Goal: Task Accomplishment & Management: Manage account settings

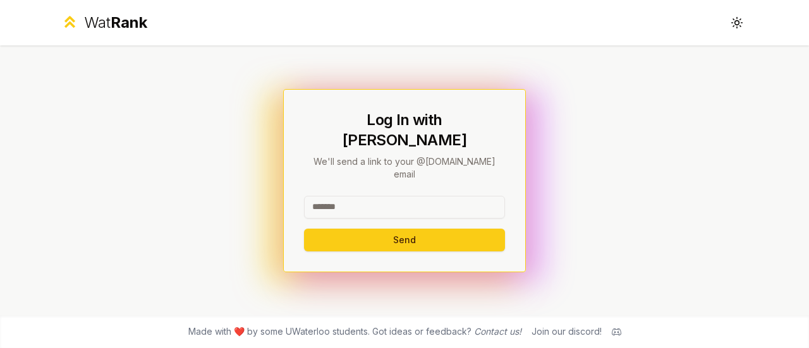
click at [463, 196] on input at bounding box center [404, 207] width 201 height 23
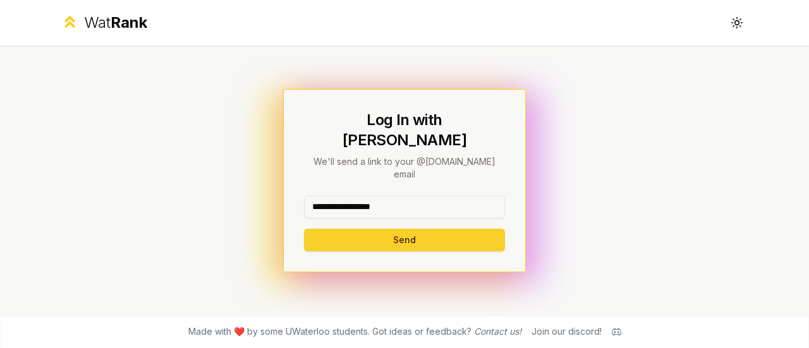
click at [422, 229] on button "Send" at bounding box center [404, 240] width 201 height 23
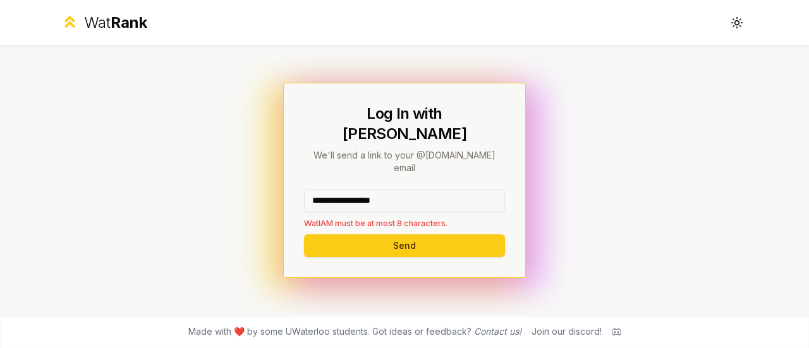
drag, startPoint x: 417, startPoint y: 180, endPoint x: 341, endPoint y: 185, distance: 75.4
click at [341, 190] on input "**********" at bounding box center [404, 201] width 201 height 23
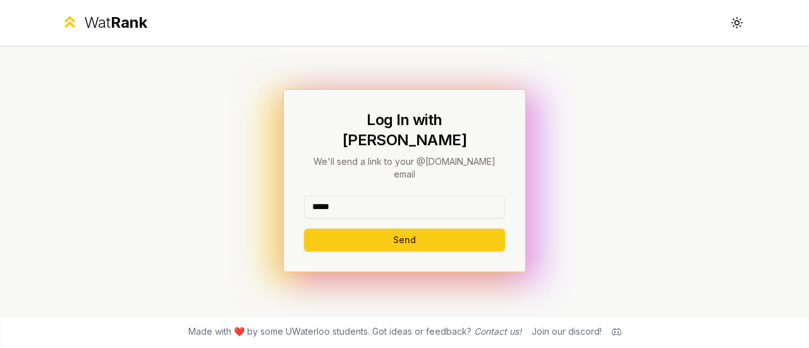
type input "*****"
click at [304, 229] on button "Send" at bounding box center [404, 240] width 201 height 23
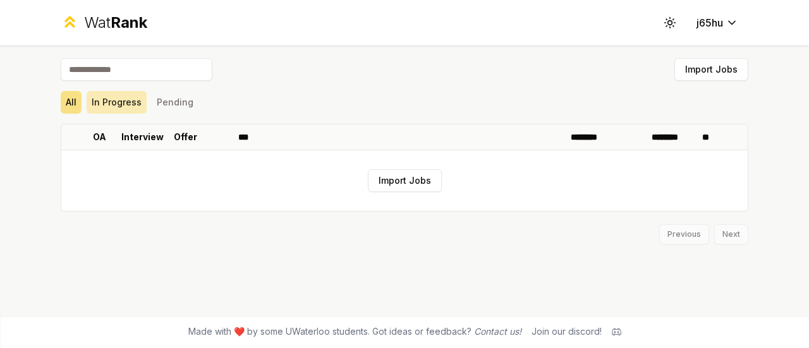
click at [123, 100] on button "In Progress" at bounding box center [117, 102] width 60 height 23
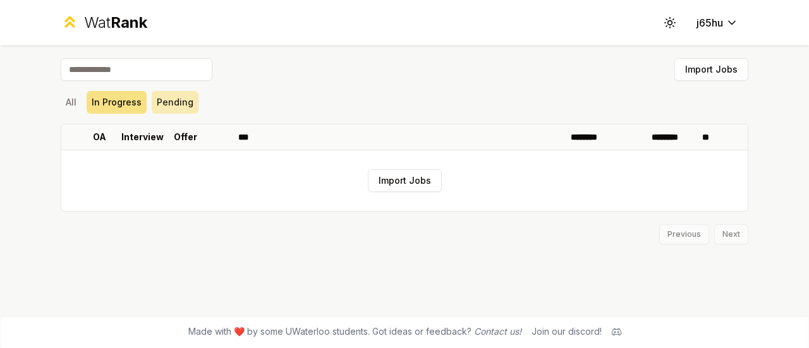
click at [162, 97] on button "Pending" at bounding box center [175, 102] width 47 height 23
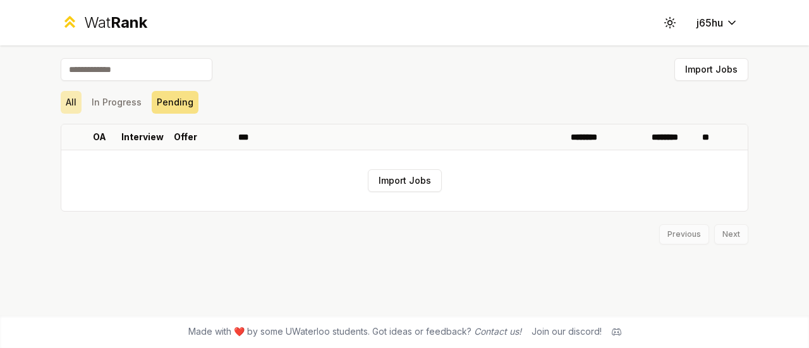
click at [75, 101] on button "All" at bounding box center [71, 102] width 21 height 23
click at [717, 25] on html "Wat Rank Toggle theme j65hu Import Jobs All In Progress Pending OA Interview Of…" at bounding box center [404, 174] width 809 height 348
click at [694, 76] on html "Wat Rank Toggle theme j65hu Import Jobs All In Progress Pending OA Interview Of…" at bounding box center [404, 174] width 809 height 348
click at [694, 77] on button "Import Jobs" at bounding box center [712, 69] width 74 height 23
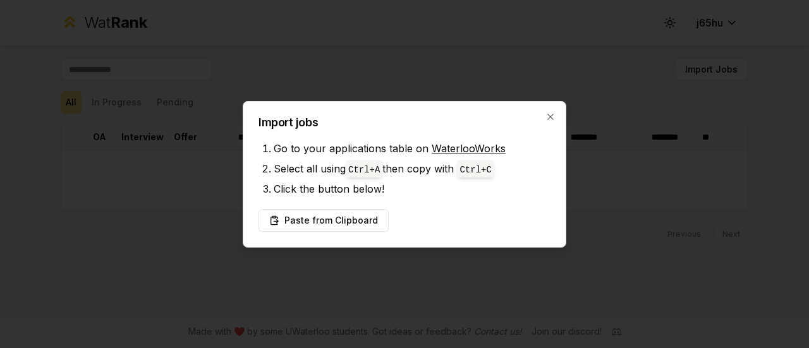
click at [568, 119] on div at bounding box center [404, 174] width 809 height 348
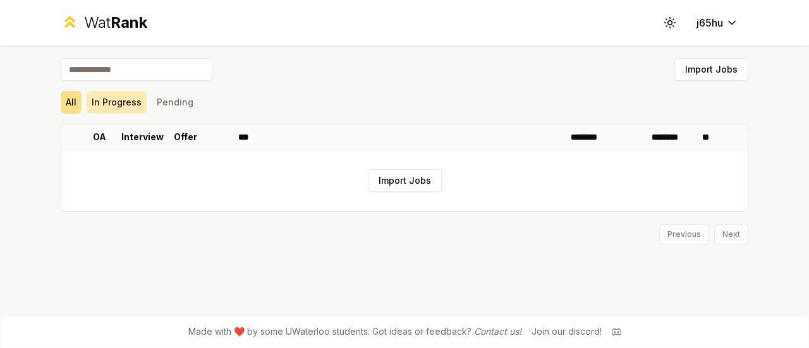
drag, startPoint x: 100, startPoint y: 96, endPoint x: 109, endPoint y: 96, distance: 8.9
click at [101, 96] on button "In Progress" at bounding box center [117, 102] width 60 height 23
click at [147, 95] on div "All In Progress Pending" at bounding box center [405, 102] width 688 height 23
click at [81, 99] on button "All" at bounding box center [71, 102] width 21 height 23
click at [667, 19] on icon at bounding box center [670, 22] width 12 height 12
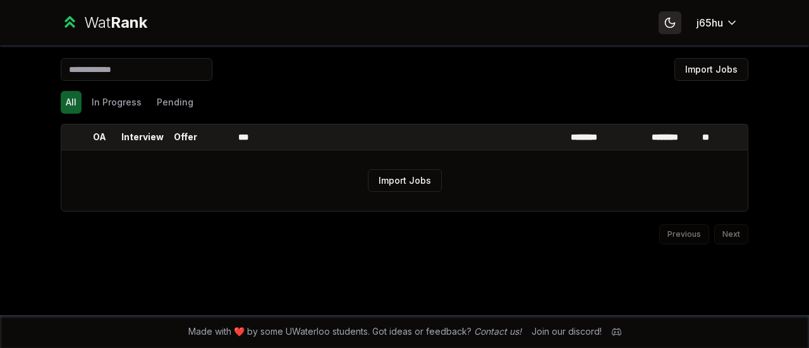
click at [667, 19] on icon at bounding box center [670, 22] width 9 height 9
